Goal: Book appointment/travel/reservation

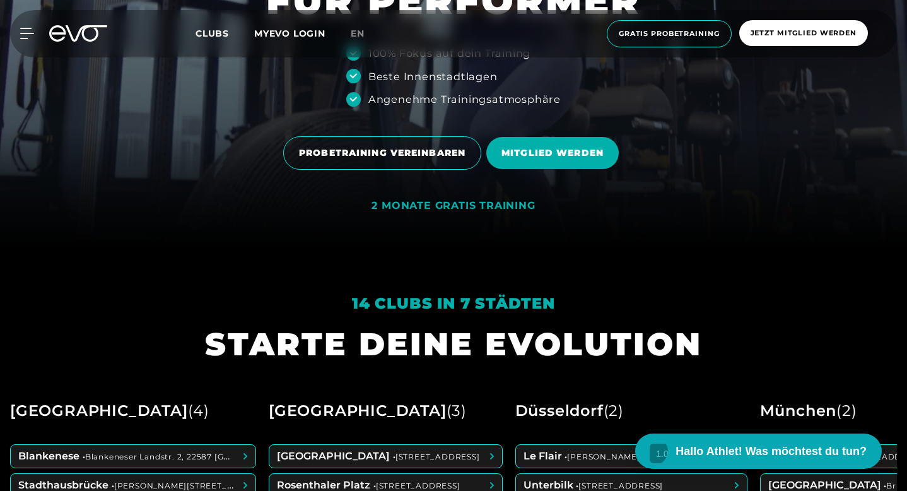
scroll to position [253, 0]
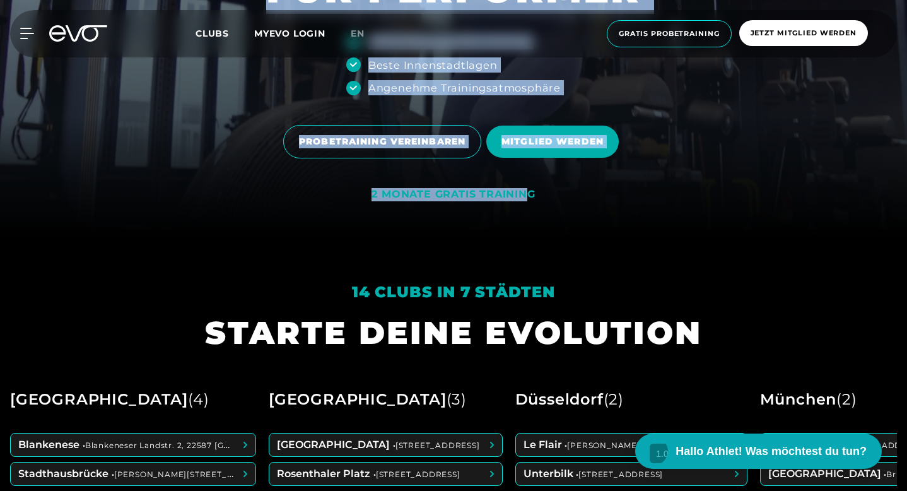
drag, startPoint x: 374, startPoint y: 187, endPoint x: 537, endPoint y: 190, distance: 162.8
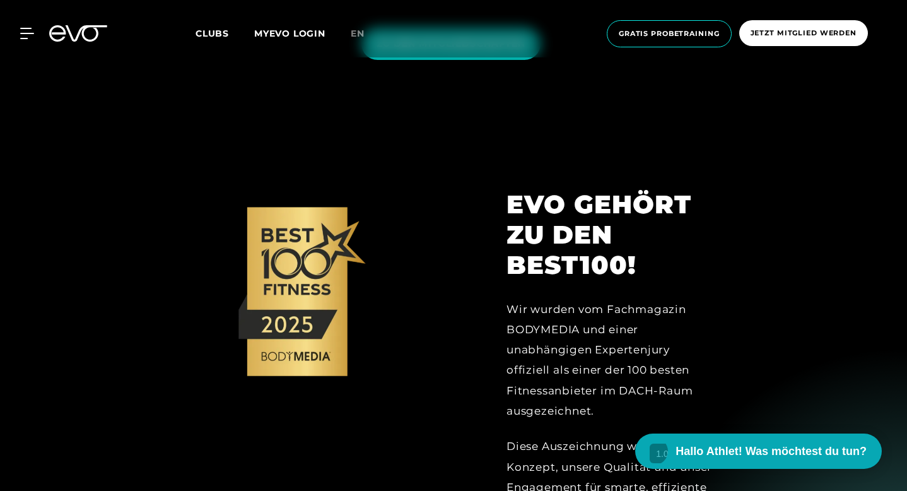
scroll to position [1179, 0]
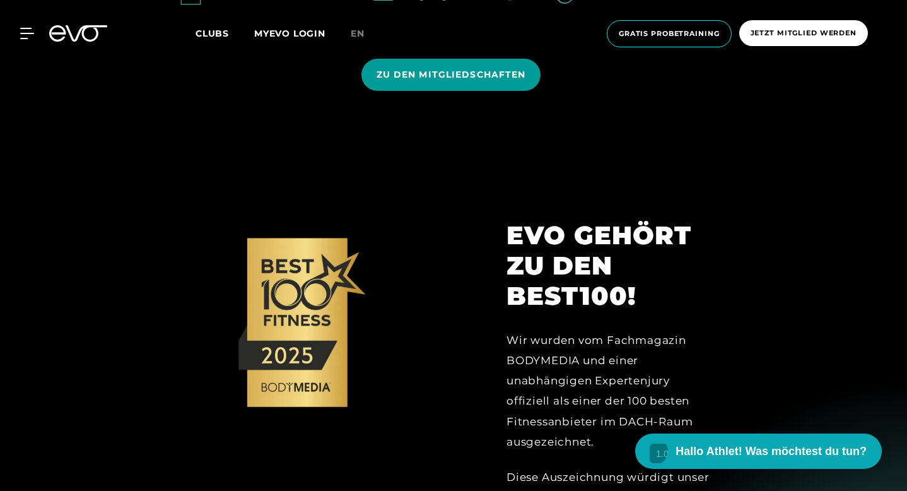
click at [415, 91] on span "ZU DEN MITGLIEDSCHAFTEN" at bounding box center [452, 75] width 180 height 32
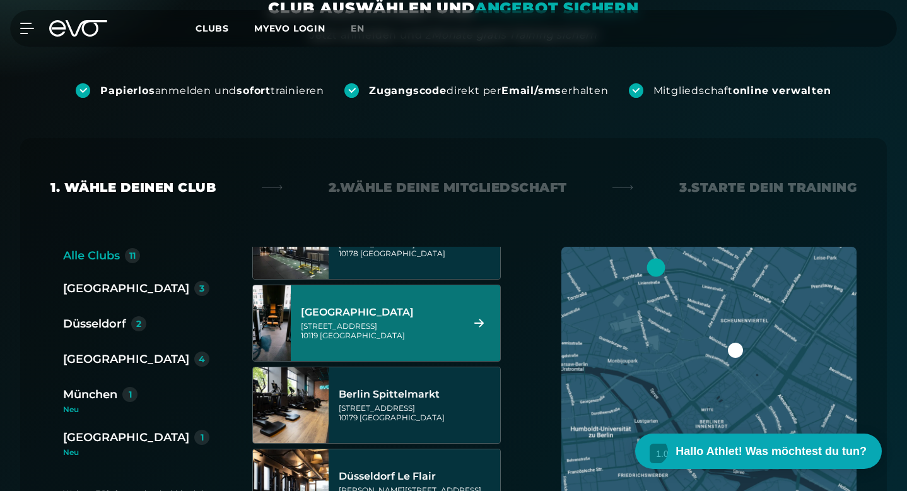
scroll to position [62, 0]
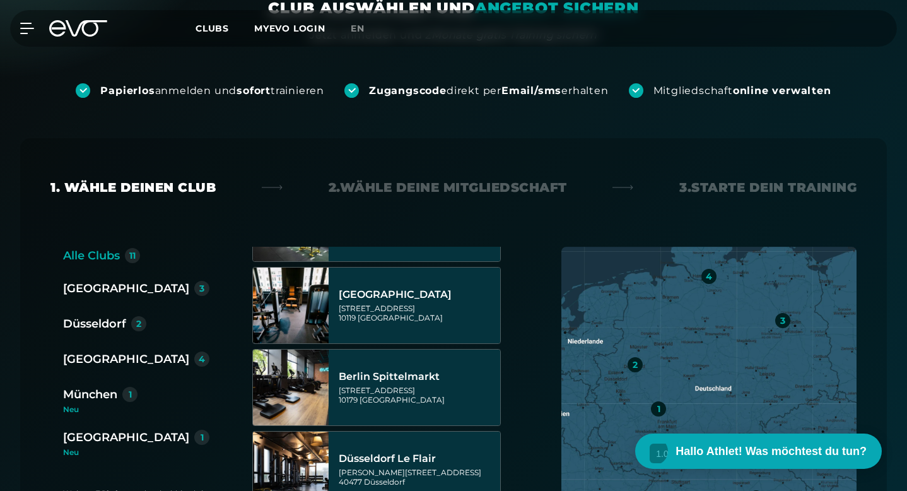
click at [86, 350] on div "[GEOGRAPHIC_DATA]" at bounding box center [126, 359] width 126 height 18
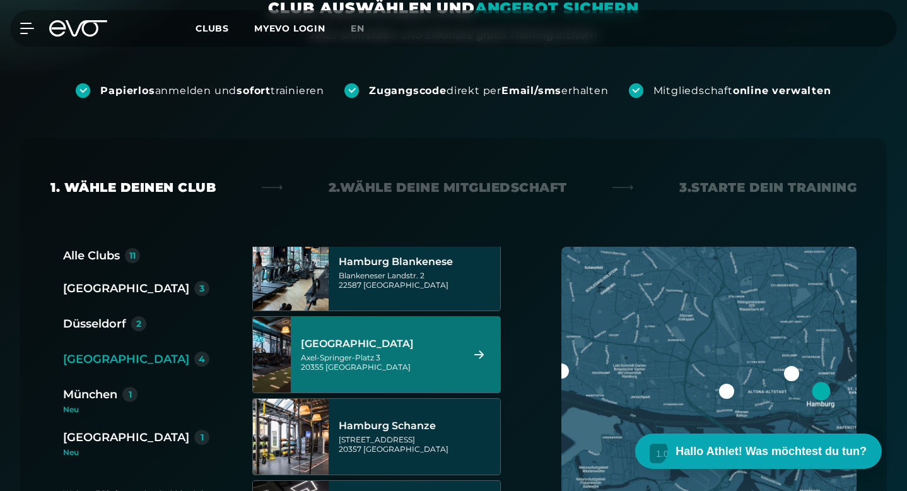
scroll to position [4, 0]
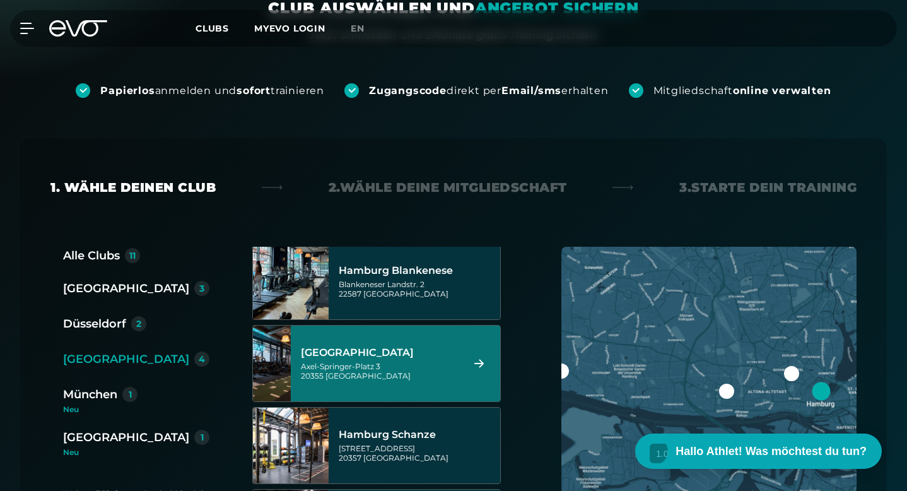
click at [392, 336] on div "[GEOGRAPHIC_DATA] Axel-[STREET_ADDRESS]" at bounding box center [380, 364] width 158 height 56
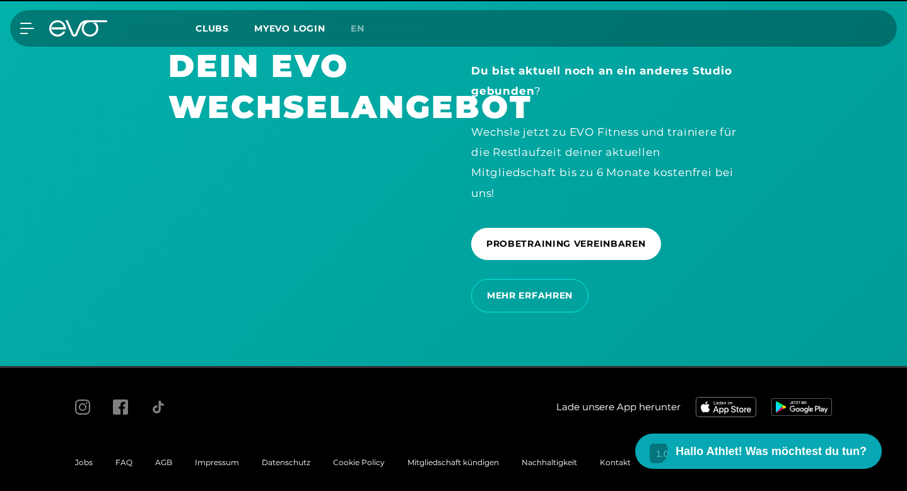
scroll to position [2664, 0]
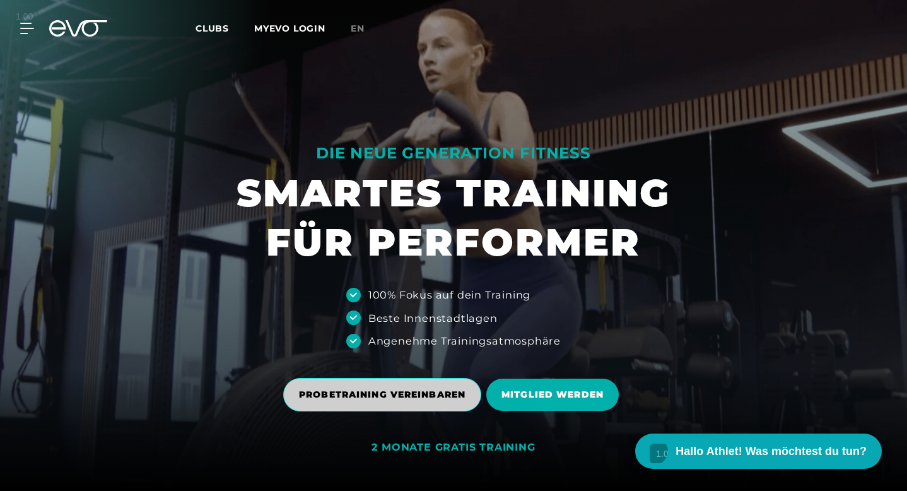
click at [402, 393] on span "PROBETRAINING VEREINBAREN" at bounding box center [382, 394] width 167 height 13
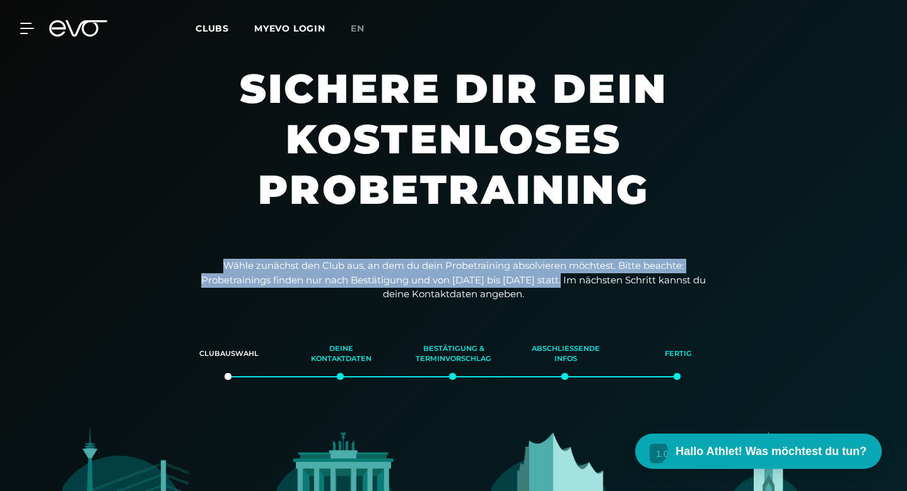
drag, startPoint x: 225, startPoint y: 222, endPoint x: 574, endPoint y: 235, distance: 349.8
click at [574, 259] on p "Wähle zunächst den Club aus, an dem du dein Probetraining absolvieren möchtest.…" at bounding box center [453, 280] width 505 height 43
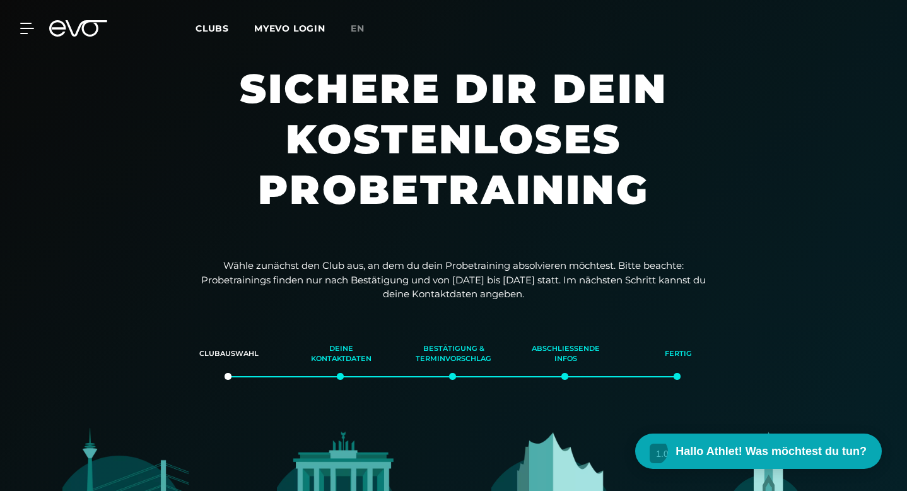
click at [574, 259] on p "Wähle zunächst den Club aus, an dem du dein Probetraining absolvieren möchtest.…" at bounding box center [453, 280] width 505 height 43
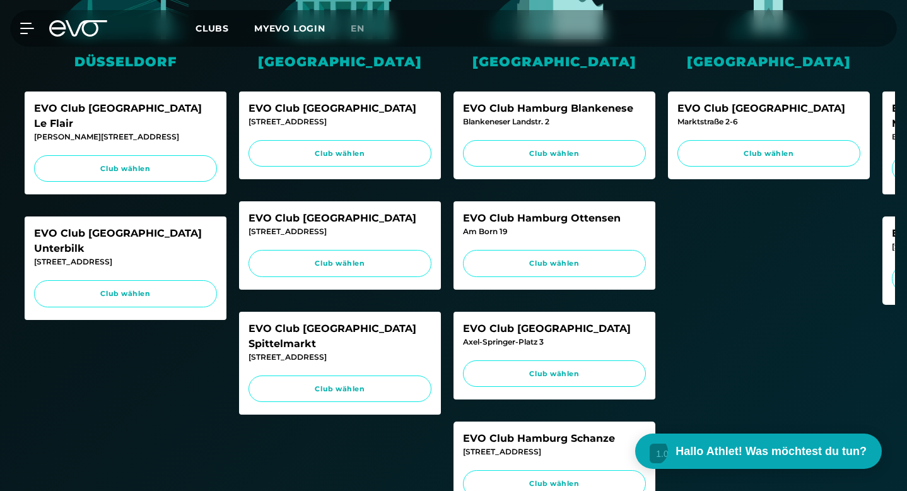
scroll to position [489, 0]
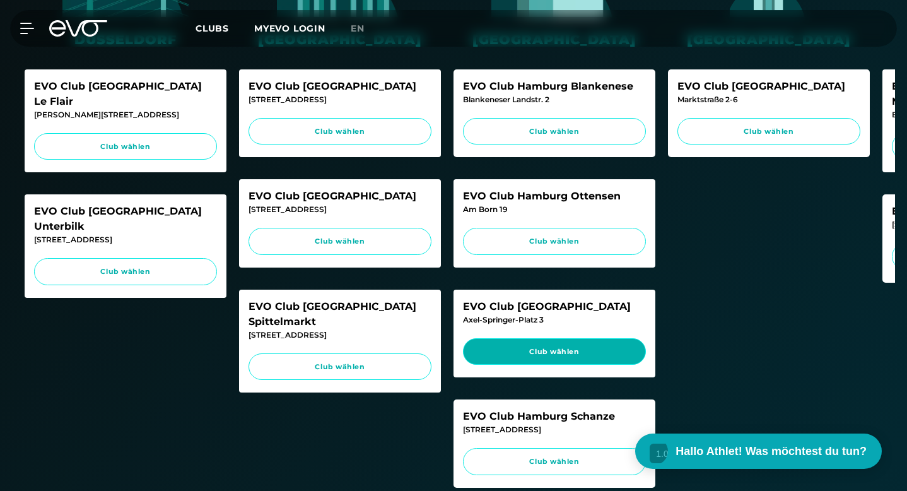
click at [589, 346] on span "Club wählen" at bounding box center [554, 351] width 159 height 11
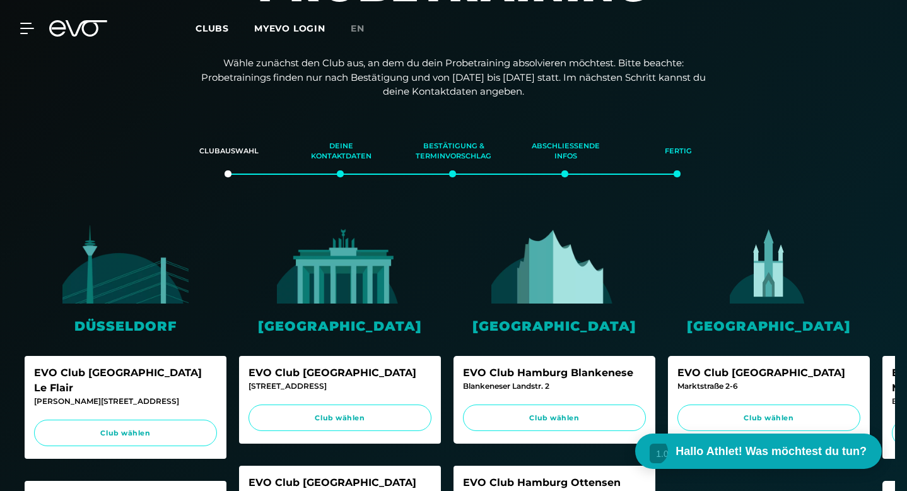
scroll to position [0, 0]
